Goal: Find contact information: Find contact information

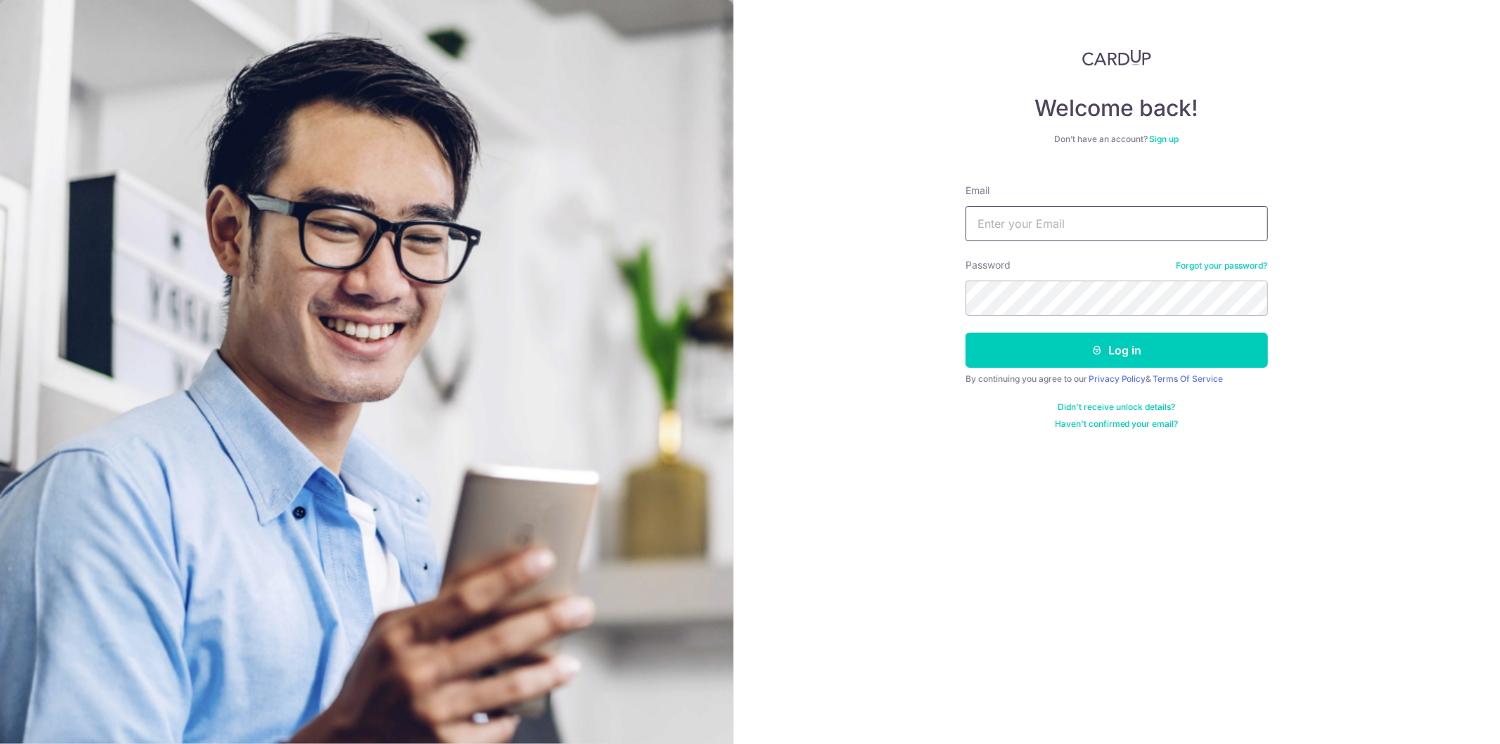
click at [1140, 217] on input "Email" at bounding box center [1116, 223] width 302 height 35
type input "[EMAIL_ADDRESS][DOMAIN_NAME]"
click at [965, 333] on button "Log in" at bounding box center [1116, 350] width 302 height 35
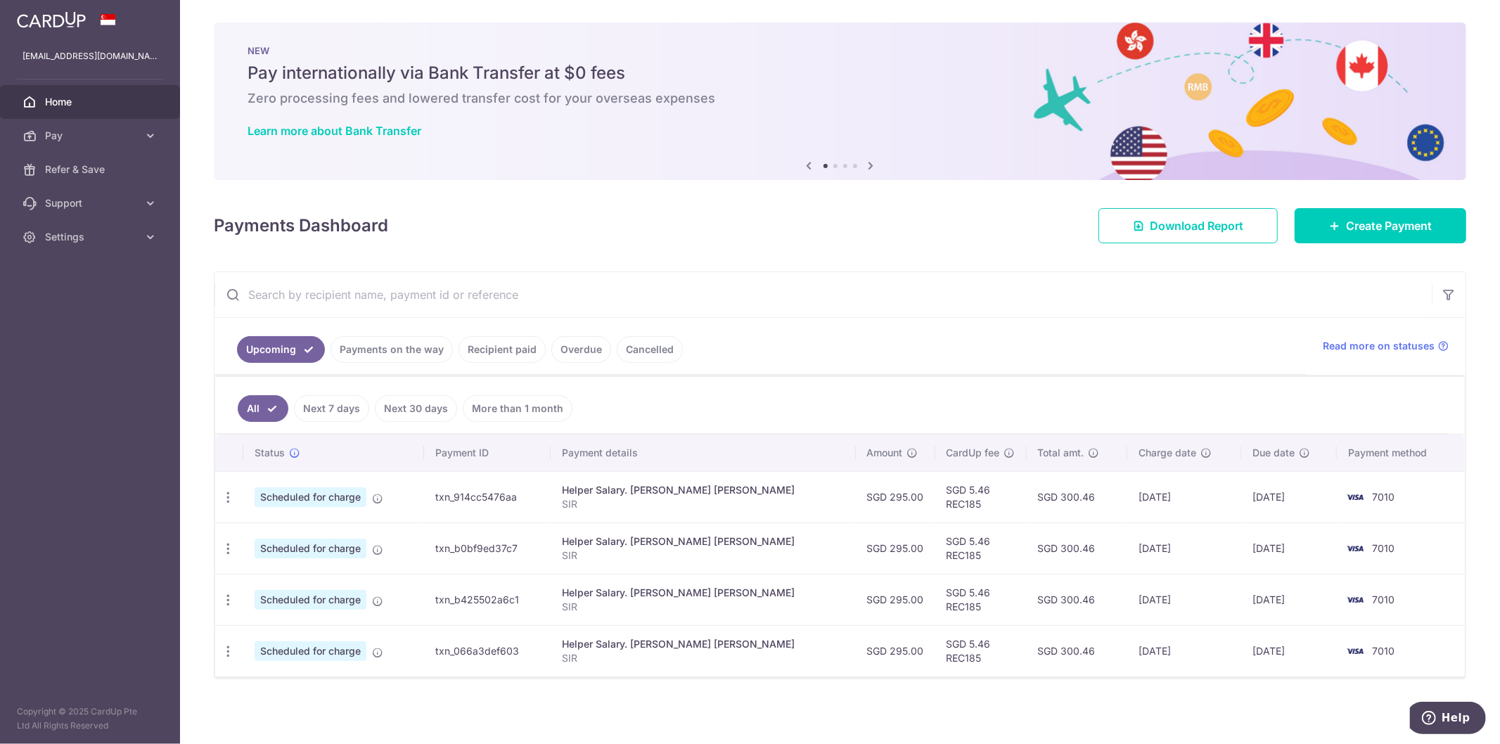
scroll to position [2, 0]
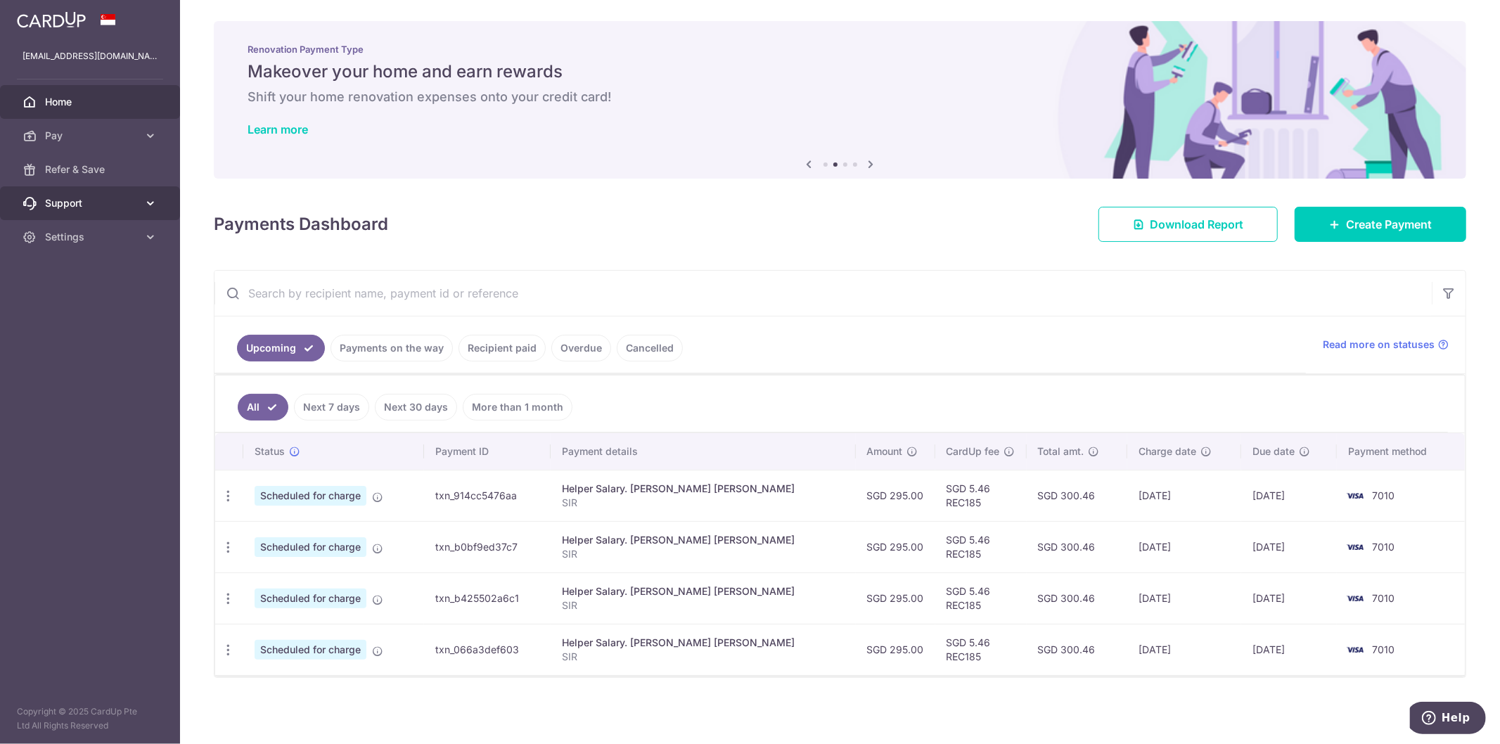
click at [149, 203] on icon at bounding box center [150, 203] width 14 height 14
click at [86, 269] on span "Contact Us" at bounding box center [91, 271] width 93 height 14
